Goal: Navigation & Orientation: Find specific page/section

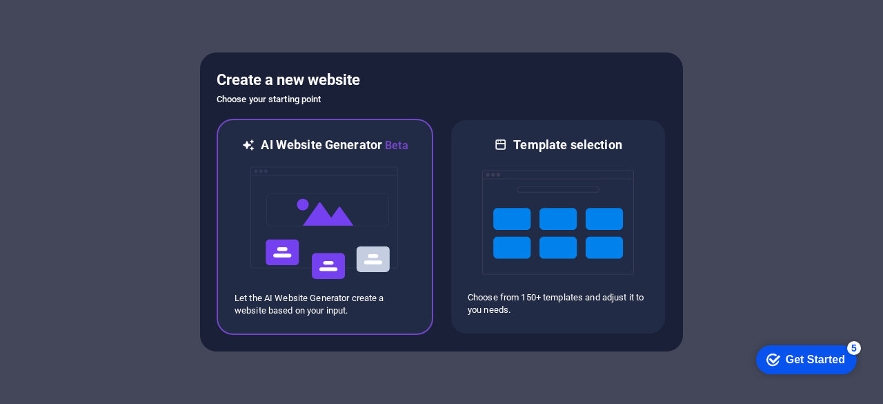
click at [326, 204] on img at bounding box center [325, 223] width 152 height 138
